Goal: Find specific page/section: Find specific page/section

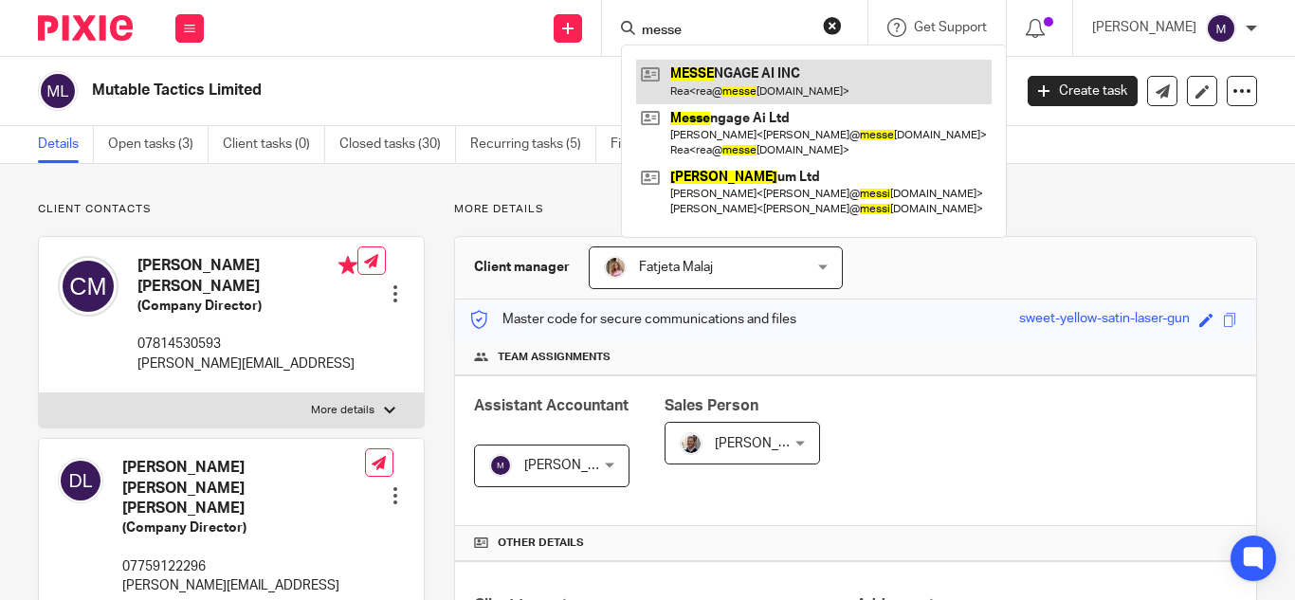
type input "messe"
click at [748, 82] on link at bounding box center [814, 82] width 356 height 44
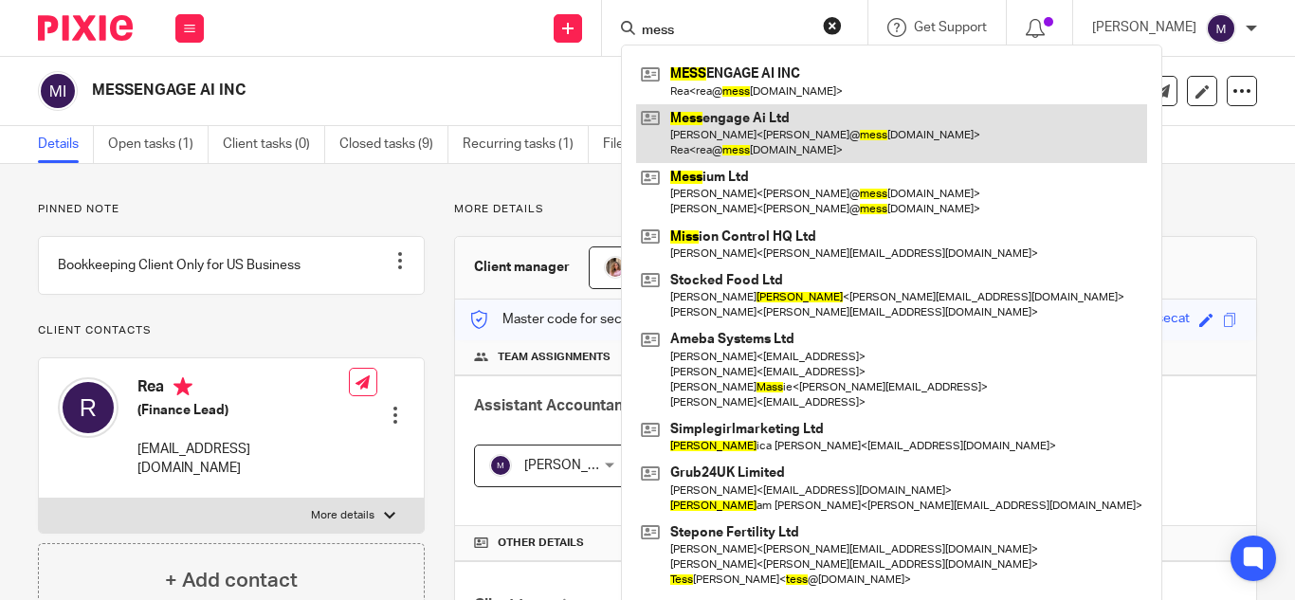
type input "mess"
click at [784, 120] on link at bounding box center [891, 133] width 511 height 59
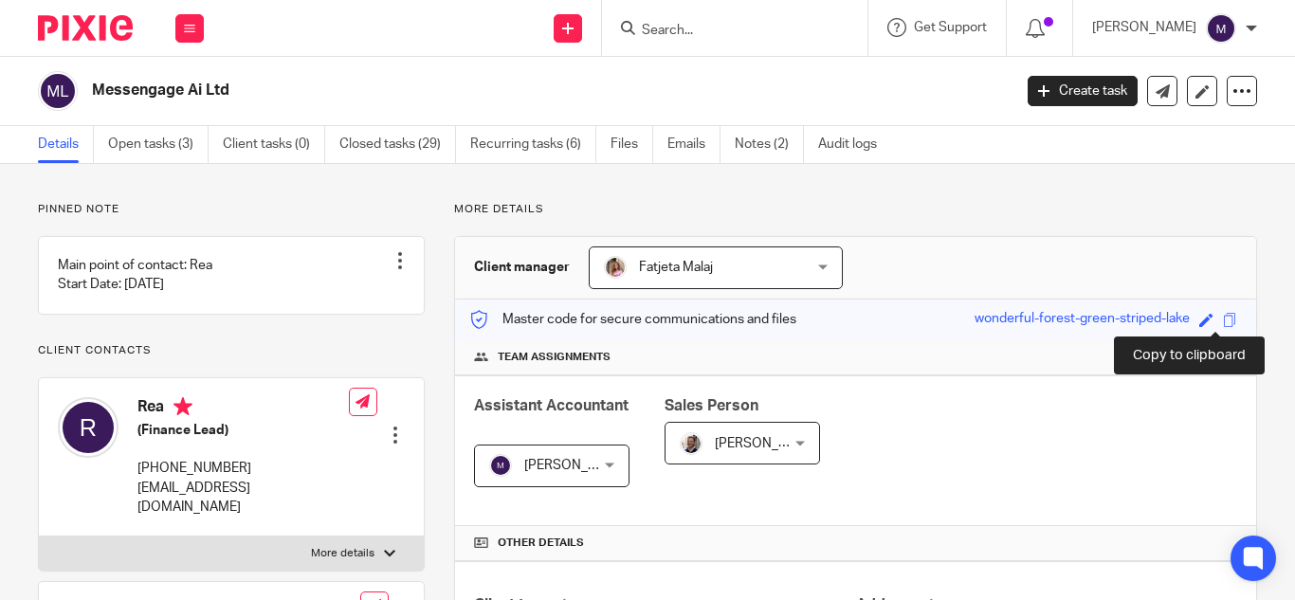
click at [1223, 324] on span at bounding box center [1230, 320] width 14 height 14
